Goal: Download file/media

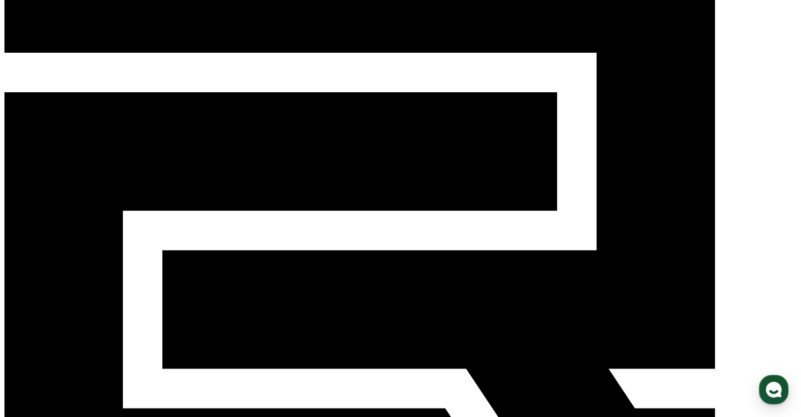
scroll to position [63, 0]
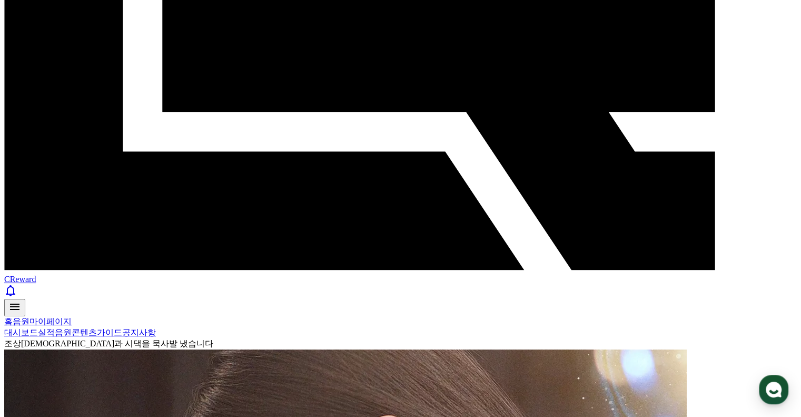
scroll to position [485, 0]
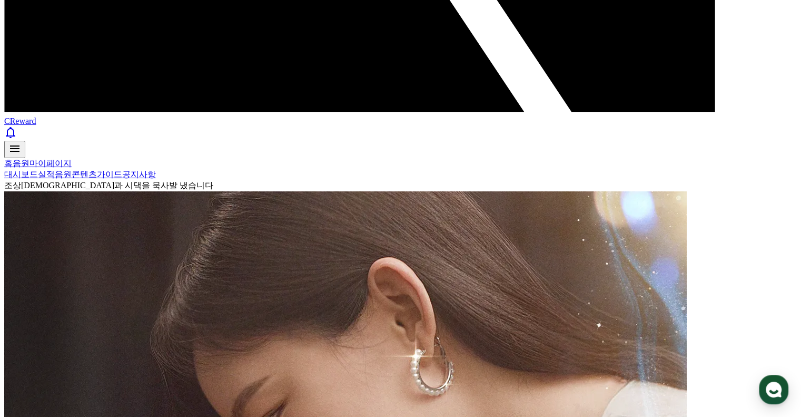
select select "**********"
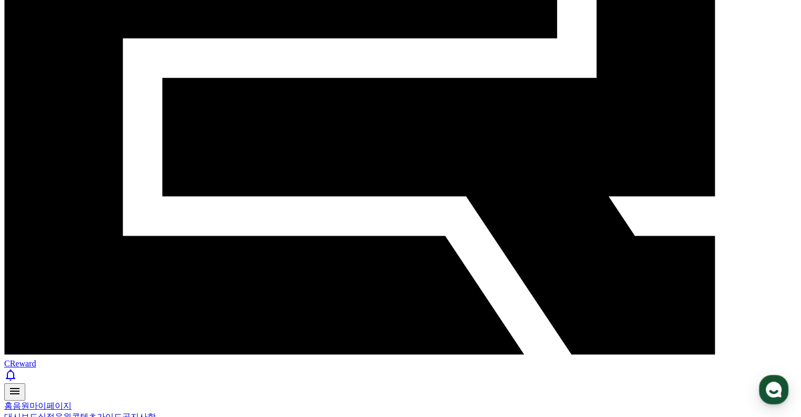
scroll to position [221, 0]
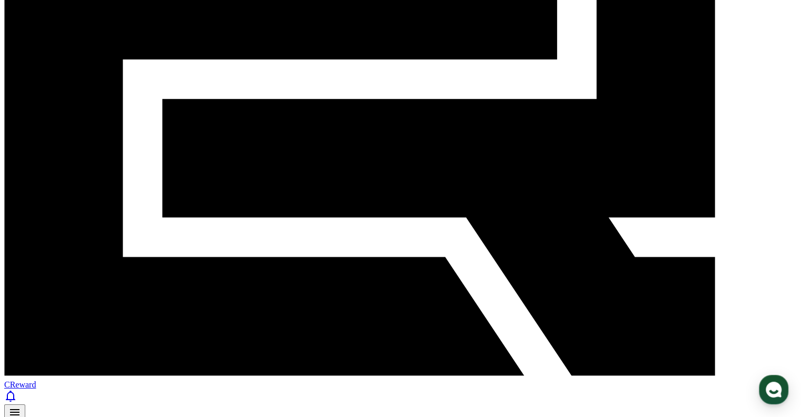
drag, startPoint x: 249, startPoint y: 84, endPoint x: 449, endPoint y: 163, distance: 215.4
copy div "lo : ips, dol, sit am : con, adi, eli, sed do : ei te in ut la, etdol magn al, …"
drag, startPoint x: 258, startPoint y: 86, endPoint x: 459, endPoint y: 155, distance: 213.2
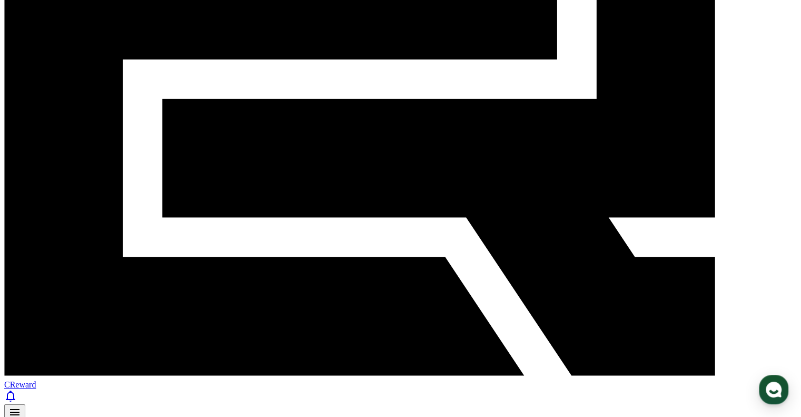
copy div "*필수사항 - 영상 본문 및 설명란에 필수 문구 삽입 '본 컨텐츠는 숏챠(Shortcha) 앱에서 감상할 수 있습니다' - 해시태그 필수 삽입…"
